Goal: Find specific page/section: Find specific page/section

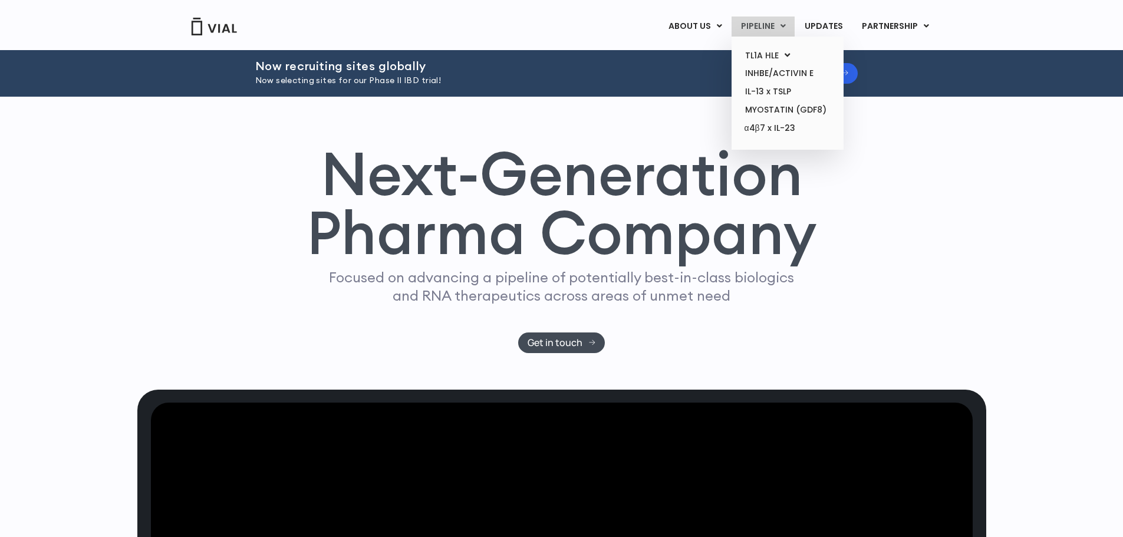
click at [762, 32] on link "PIPELINE" at bounding box center [763, 27] width 63 height 20
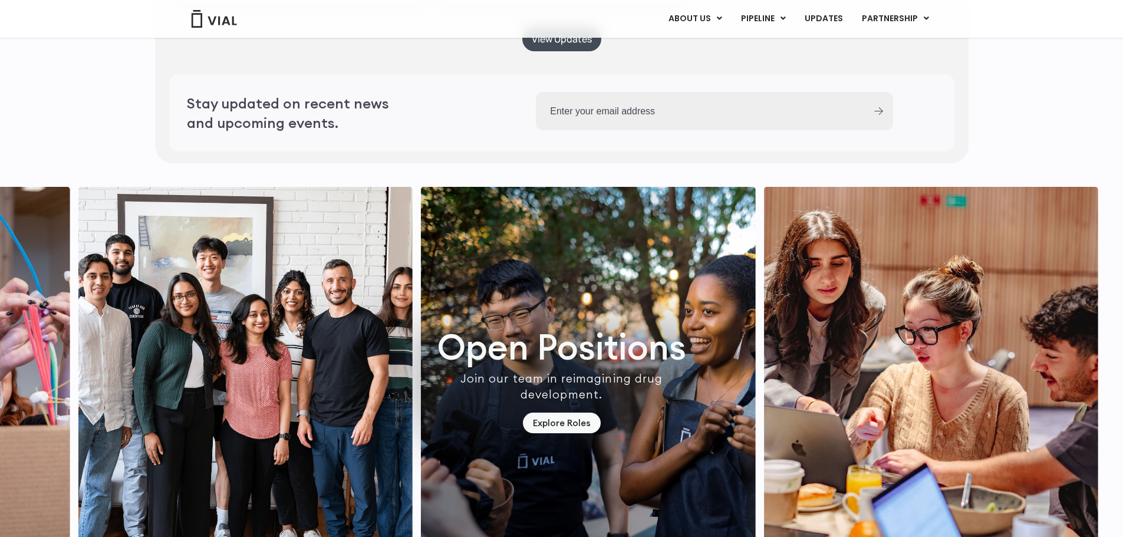
scroll to position [3346, 0]
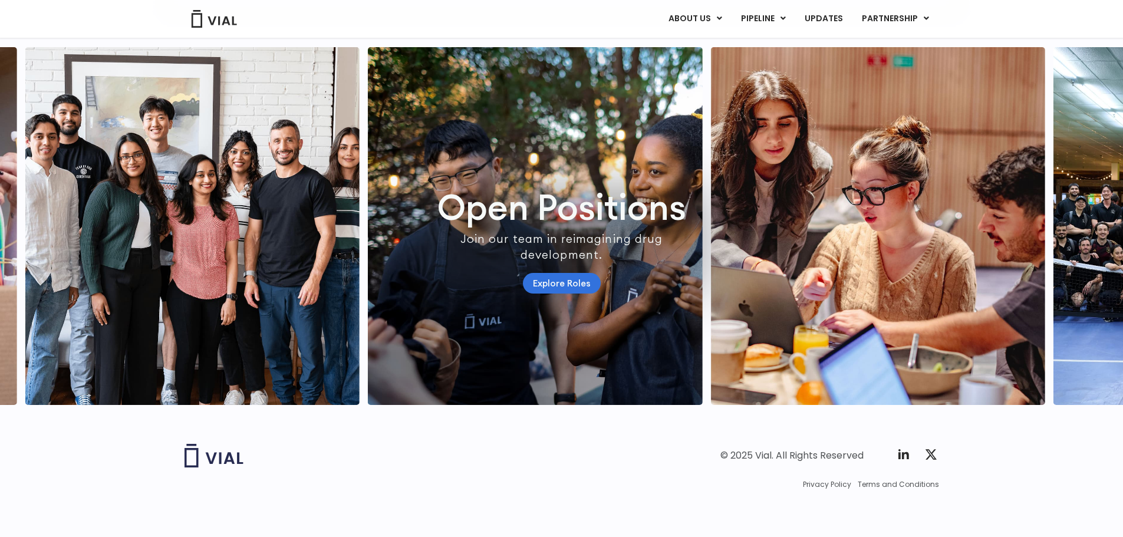
click at [566, 294] on link "Explore Roles" at bounding box center [562, 283] width 78 height 21
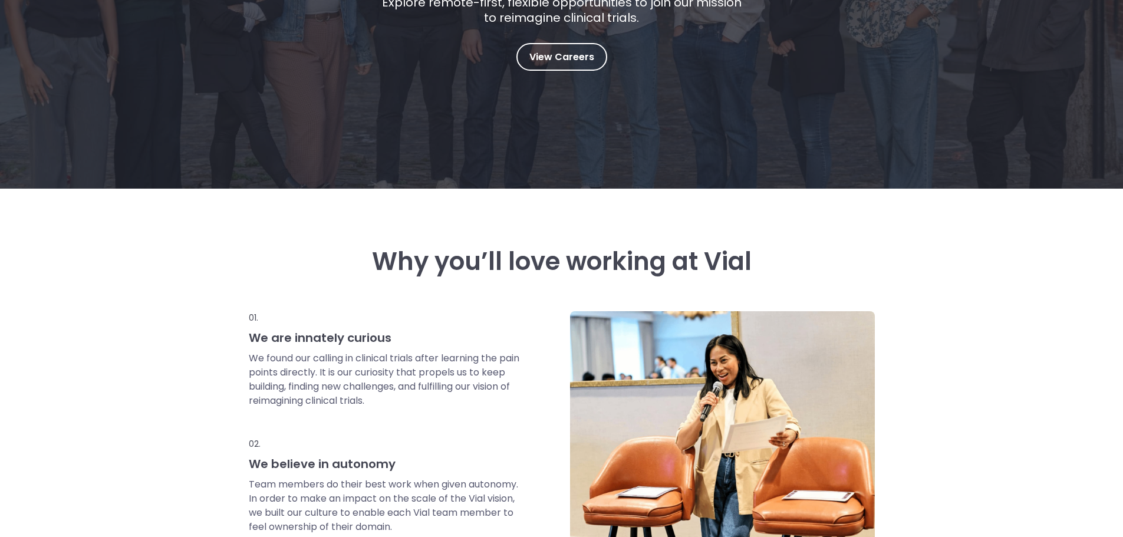
scroll to position [59, 0]
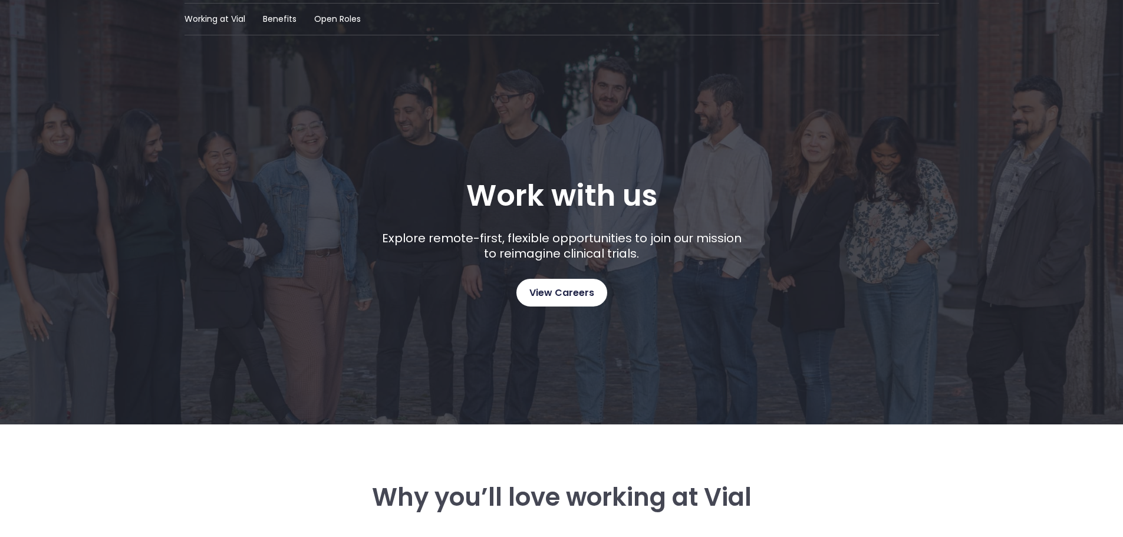
click at [538, 279] on link "View Careers" at bounding box center [562, 293] width 91 height 28
